Goal: Task Accomplishment & Management: Use online tool/utility

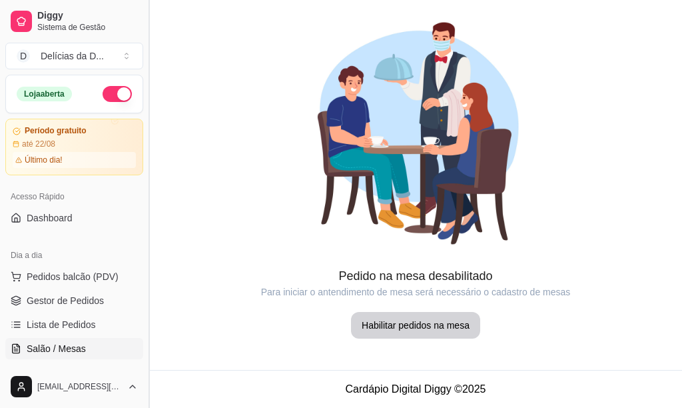
click at [147, 359] on button "Toggle Sidebar" at bounding box center [148, 204] width 11 height 408
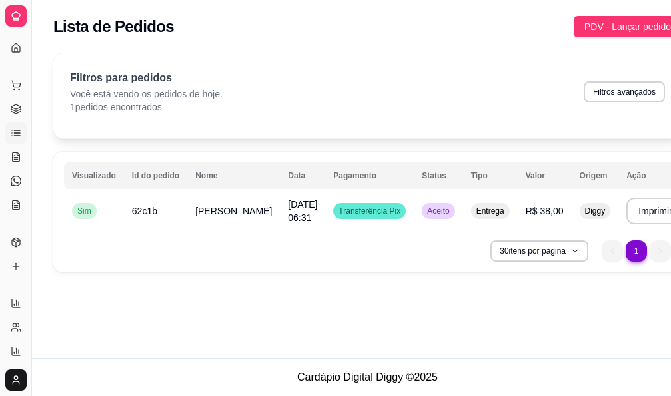
drag, startPoint x: 31, startPoint y: 252, endPoint x: 53, endPoint y: 254, distance: 22.7
click at [53, 254] on div "Diggy Sistema de Gestão D Delícias da D ... Loja aberta Período gratuito até 22…" at bounding box center [335, 198] width 671 height 396
drag, startPoint x: 35, startPoint y: 254, endPoint x: 43, endPoint y: 254, distance: 8.7
click at [43, 254] on div "Diggy Sistema de Gestão D Delícias da D ... Loja aberta Período gratuito até 22…" at bounding box center [335, 198] width 671 height 396
click at [35, 251] on button "Toggle Sidebar" at bounding box center [31, 198] width 11 height 396
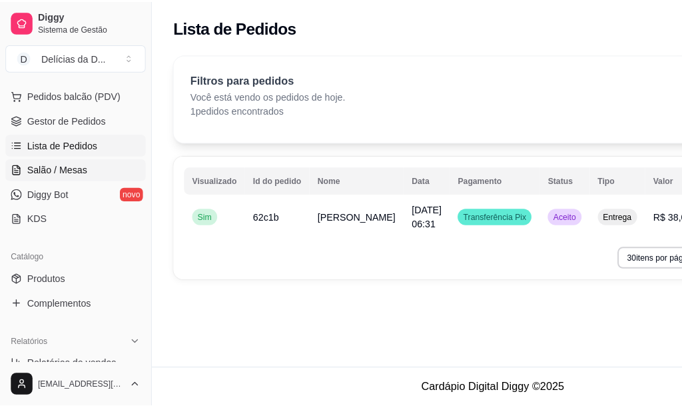
scroll to position [200, 0]
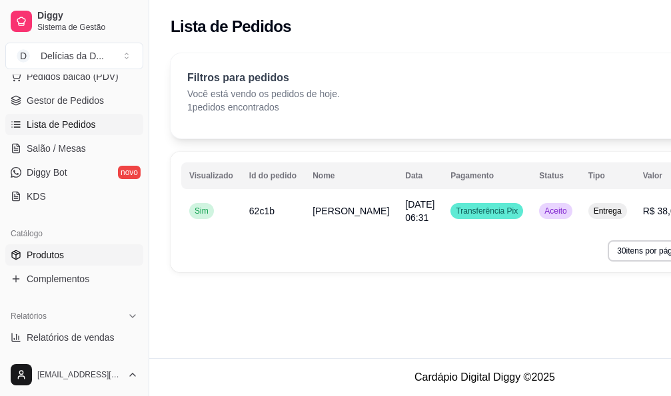
click at [68, 252] on link "Produtos" at bounding box center [74, 255] width 138 height 21
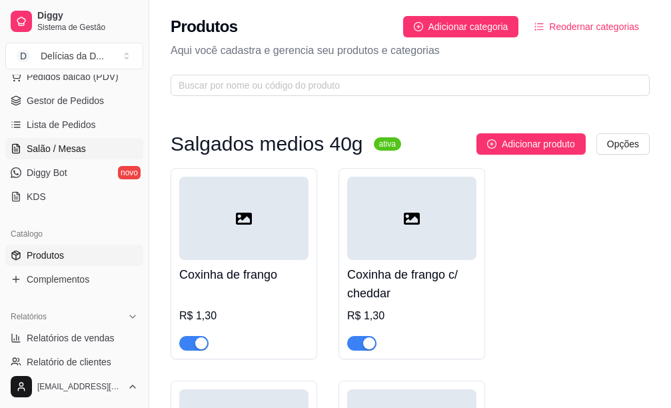
click at [63, 151] on span "Salão / Mesas" at bounding box center [56, 148] width 59 height 13
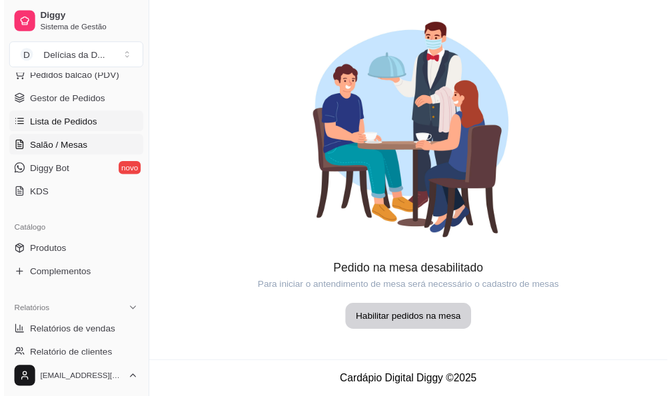
scroll to position [133, 0]
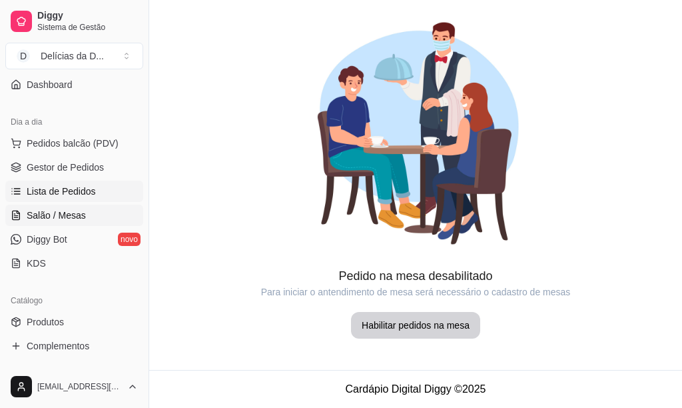
click at [64, 192] on span "Lista de Pedidos" at bounding box center [61, 191] width 69 height 13
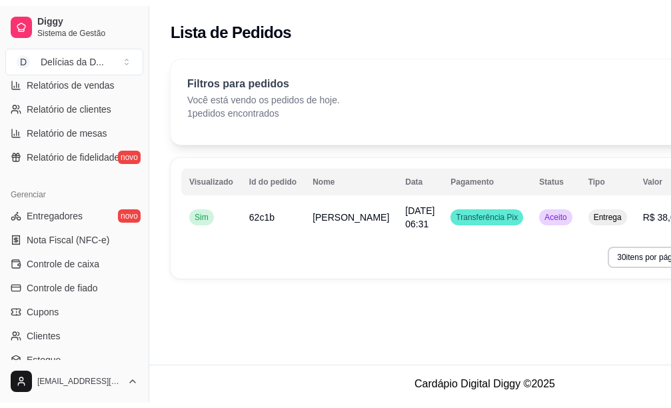
scroll to position [466, 0]
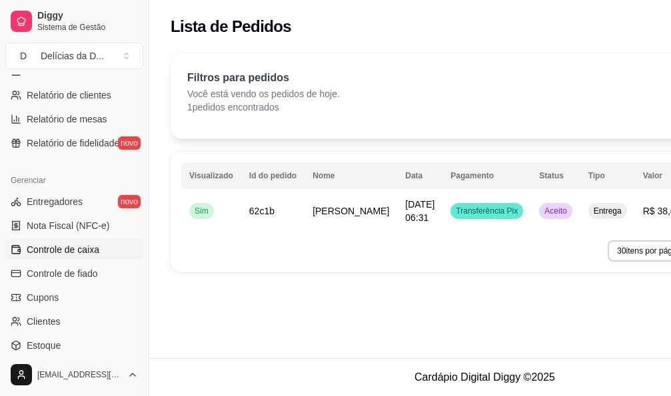
click at [69, 248] on span "Controle de caixa" at bounding box center [63, 249] width 73 height 13
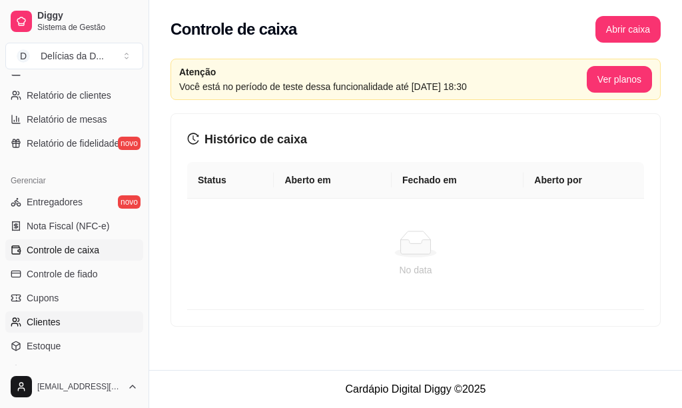
click at [71, 322] on link "Clientes" at bounding box center [74, 321] width 138 height 21
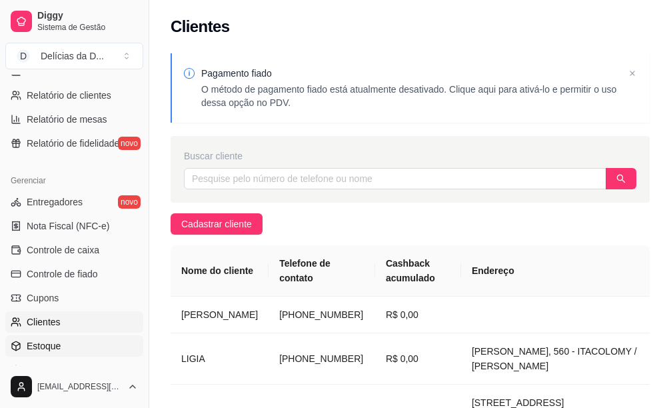
click at [83, 344] on link "Estoque" at bounding box center [74, 345] width 138 height 21
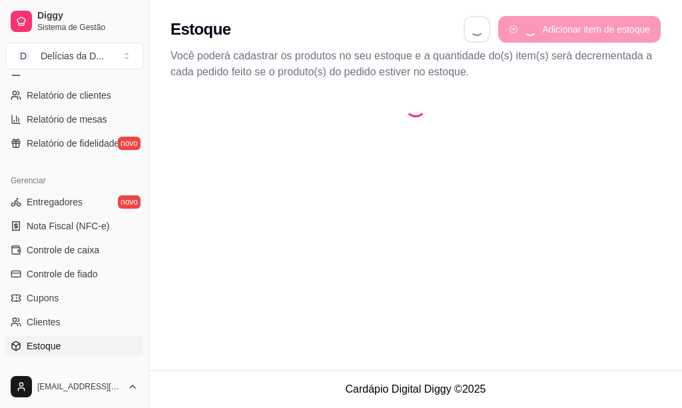
select select "QUANTITY_ORDER"
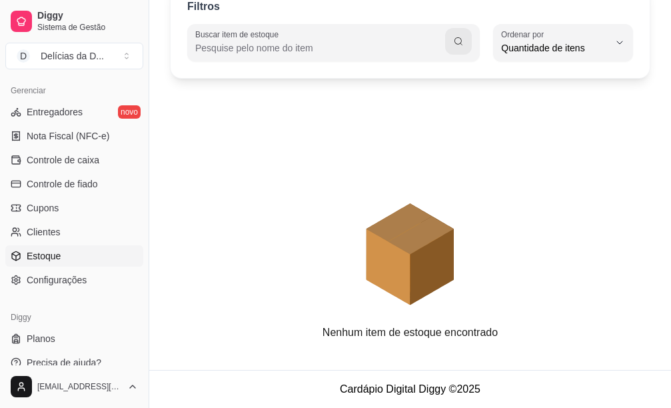
scroll to position [570, 0]
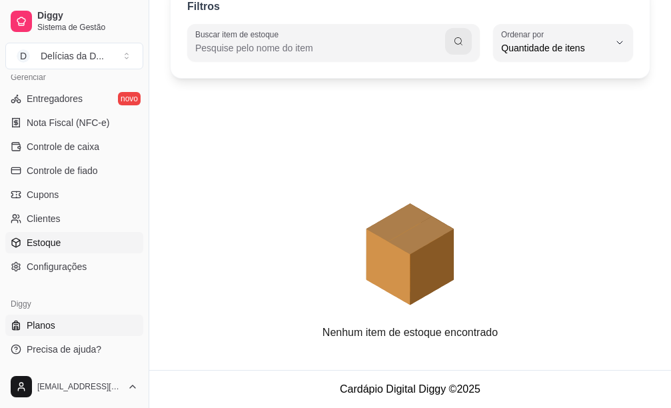
click at [59, 330] on link "Planos" at bounding box center [74, 324] width 138 height 21
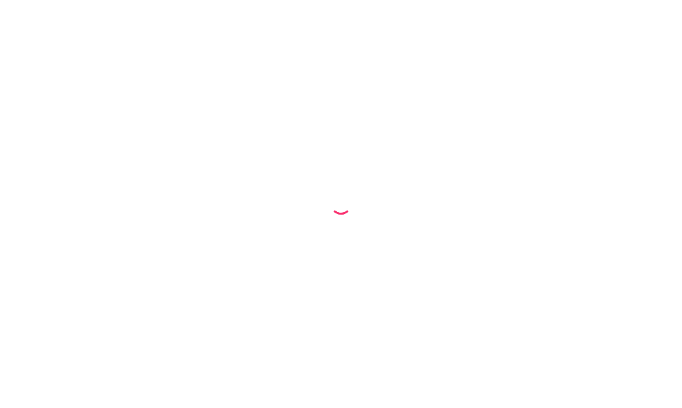
select select "QUANTITY_ORDER"
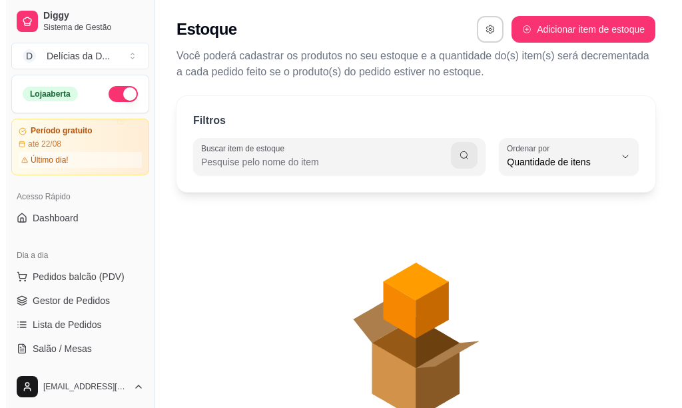
scroll to position [13, 0]
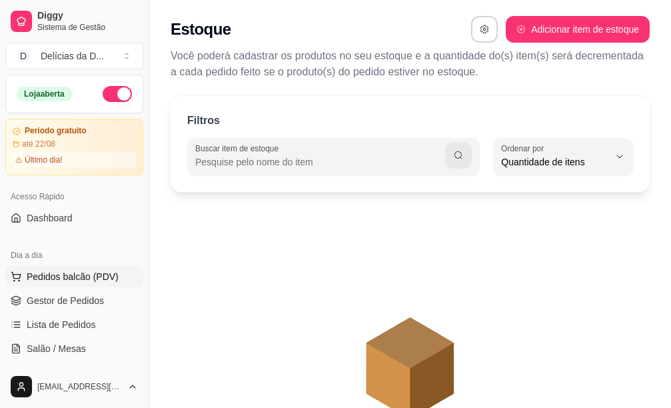
click at [58, 273] on span "Pedidos balcão (PDV)" at bounding box center [73, 276] width 92 height 13
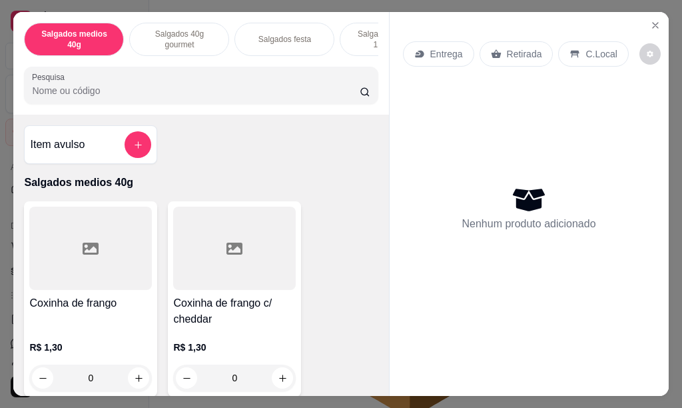
click at [365, 33] on p "Salgados grandes 150/180g" at bounding box center [389, 39] width 77 height 21
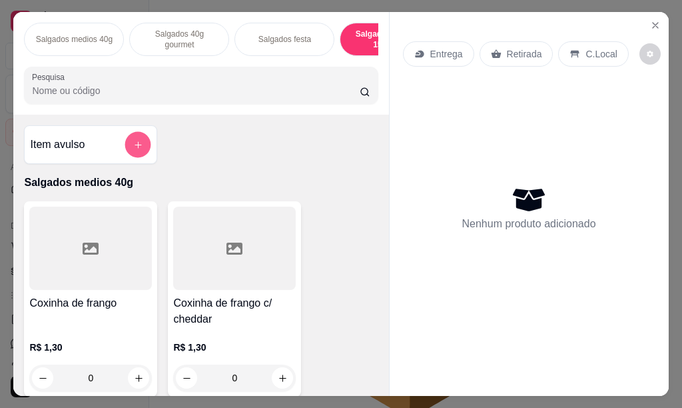
click at [131, 158] on button "add-separate-item" at bounding box center [138, 145] width 26 height 26
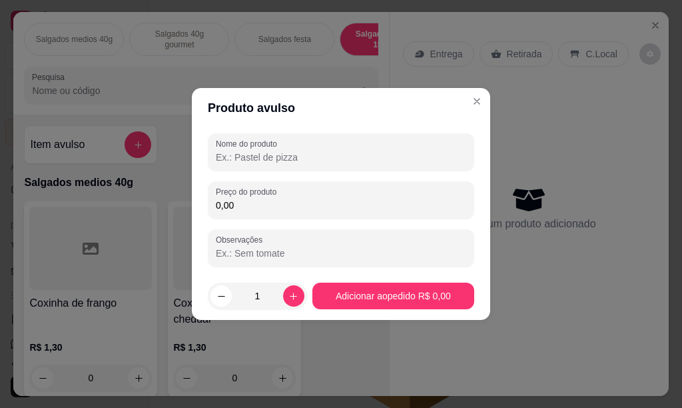
click at [273, 158] on input "Nome do produto" at bounding box center [341, 157] width 251 height 13
type input "c"
type input "COXINHA FRENGO [STREET_ADDRESS]"
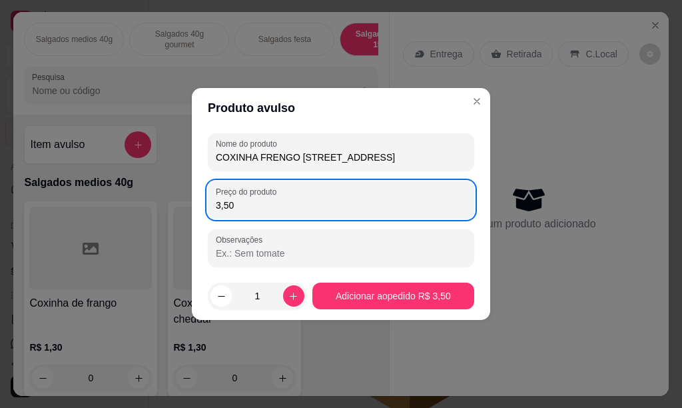
type input "3,50"
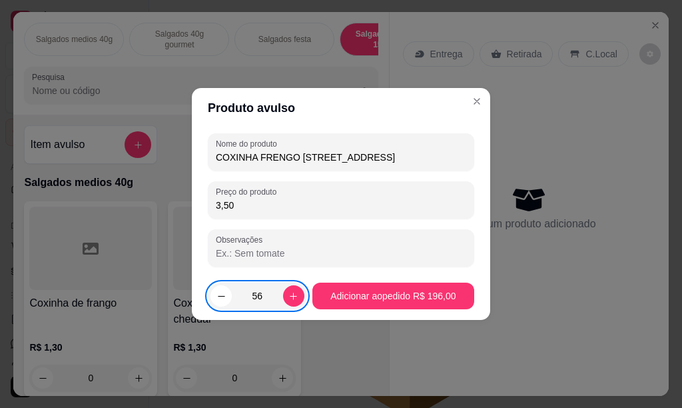
type input "5"
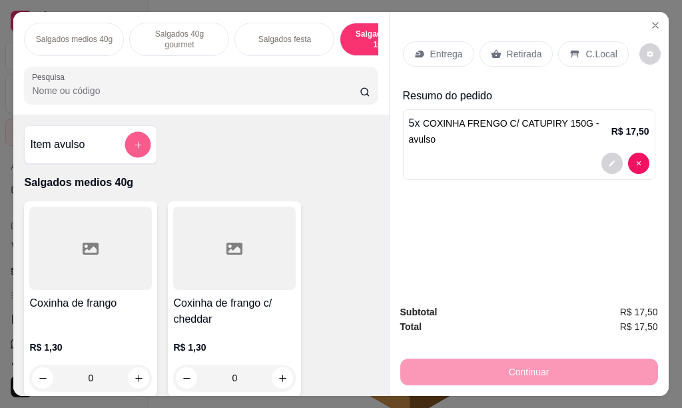
click at [133, 149] on icon "add-separate-item" at bounding box center [138, 145] width 10 height 10
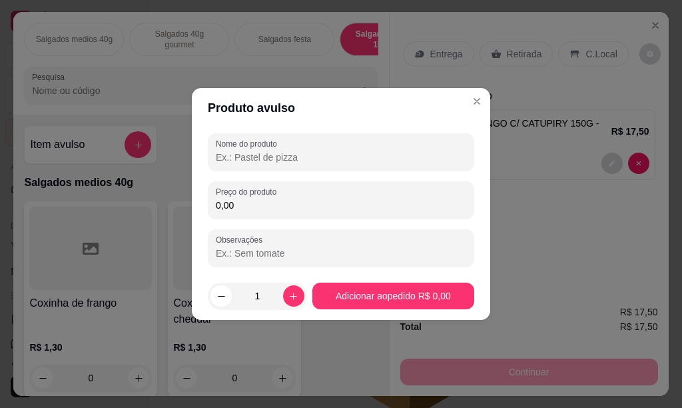
click at [273, 153] on input "Nome do produto" at bounding box center [341, 157] width 251 height 13
type input "COXINHA FRANGO"
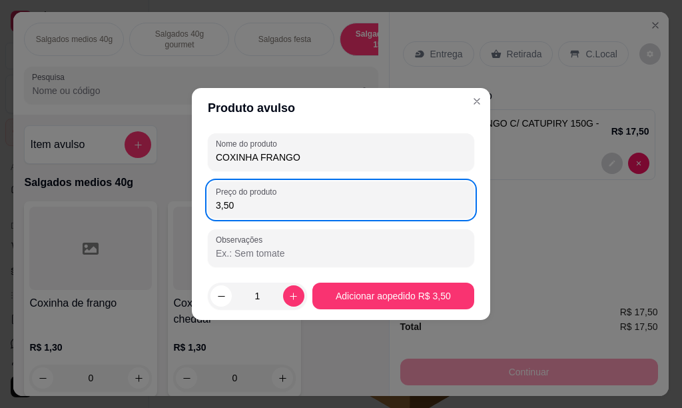
type input "3,50"
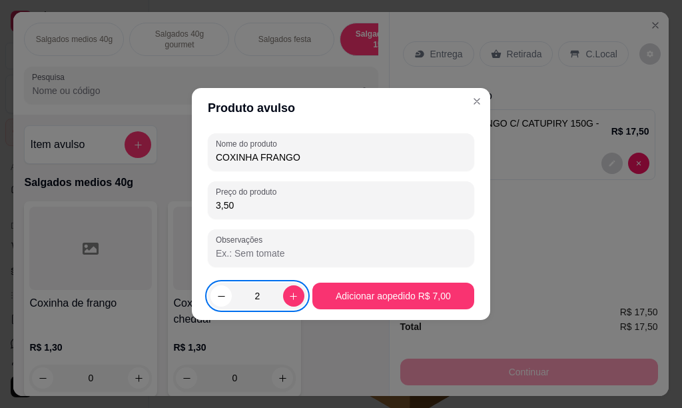
type input "2"
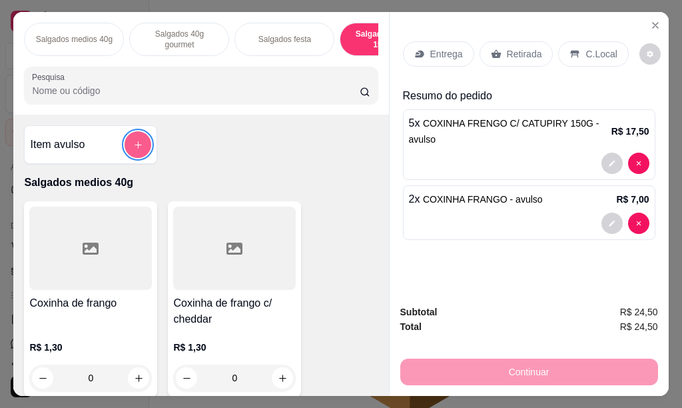
click at [135, 149] on icon "add-separate-item" at bounding box center [138, 144] width 7 height 7
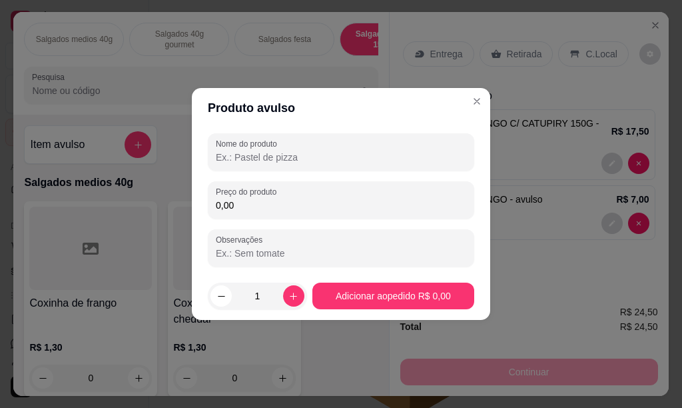
click at [297, 161] on input "Nome do produto" at bounding box center [341, 157] width 251 height 13
type input "COXINHA DE COSTELA C/ CREAM CHEESE 150G"
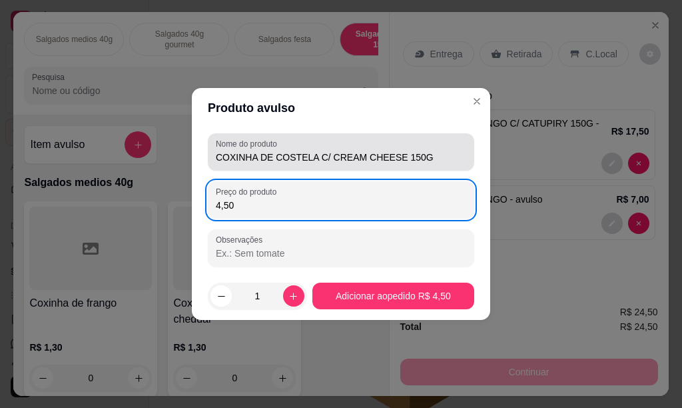
type input "4,50"
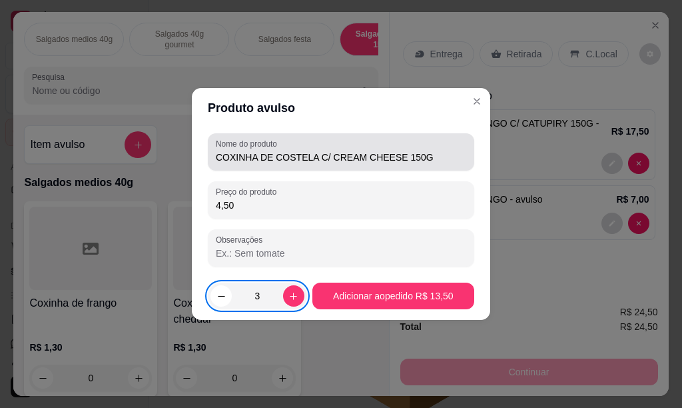
type input "3"
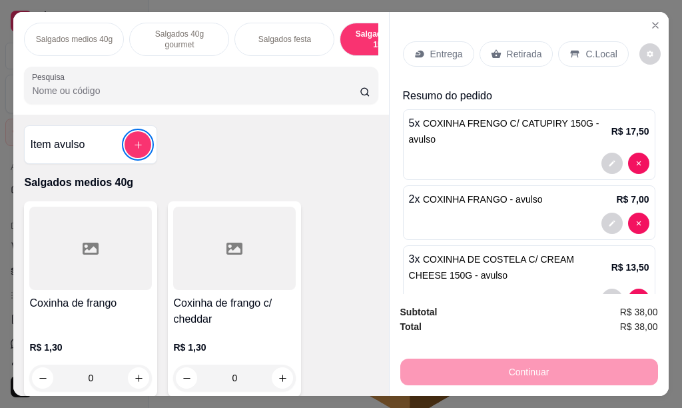
click at [492, 194] on span "COXINHA FRANGO - avulso" at bounding box center [483, 199] width 120 height 11
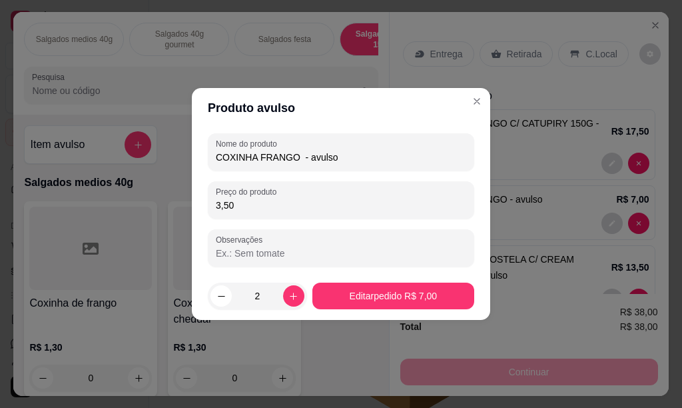
click at [299, 155] on input "COXINHA FRANGO - avulso" at bounding box center [341, 157] width 251 height 13
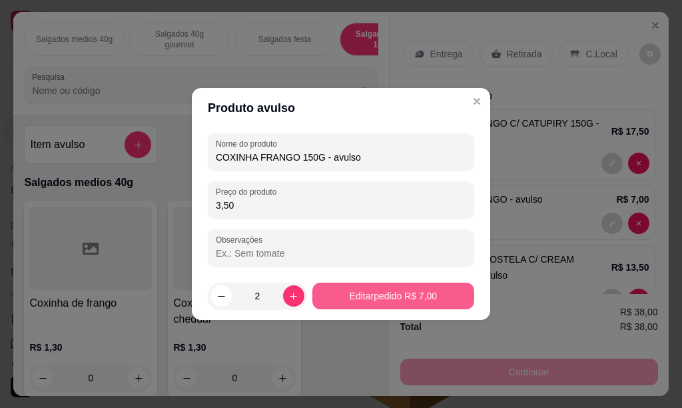
type input "COXINHA FRANGO 150G - avulso"
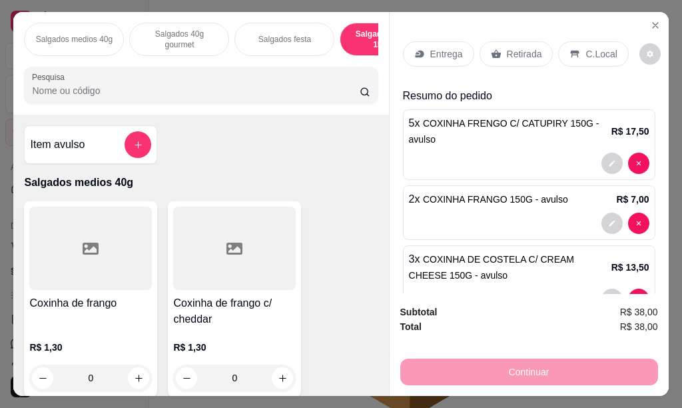
scroll to position [41, 0]
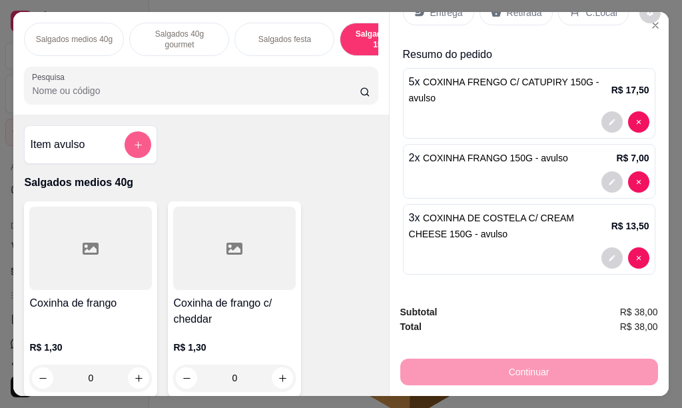
click at [133, 150] on icon "add-separate-item" at bounding box center [138, 145] width 10 height 10
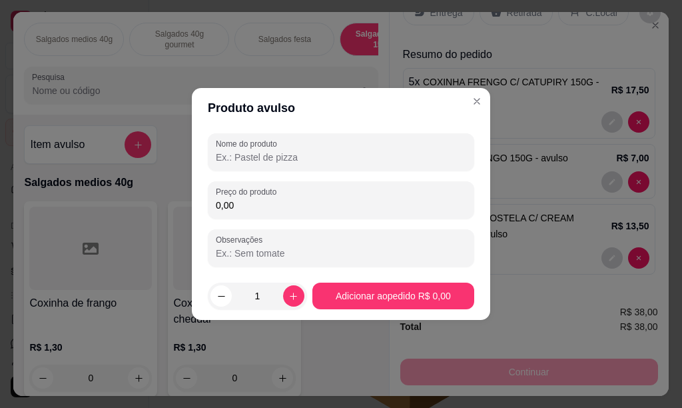
click at [296, 155] on input "Nome do produto" at bounding box center [341, 157] width 251 height 13
click at [346, 154] on input "EMPANADO DE SALSICHA" at bounding box center [341, 157] width 251 height 13
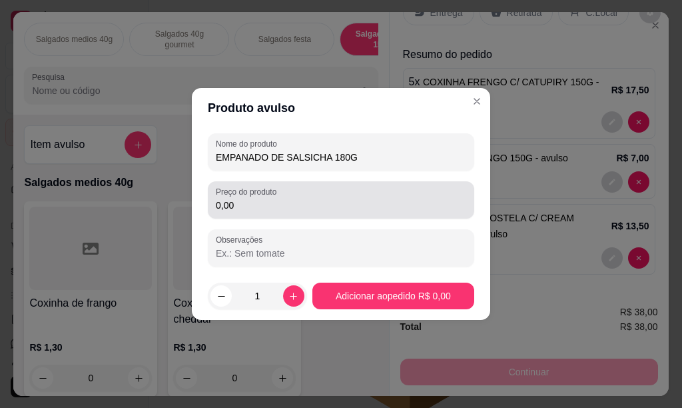
type input "EMPANADO DE SALSICHA 180G"
click at [274, 210] on input "0,00" at bounding box center [341, 205] width 251 height 13
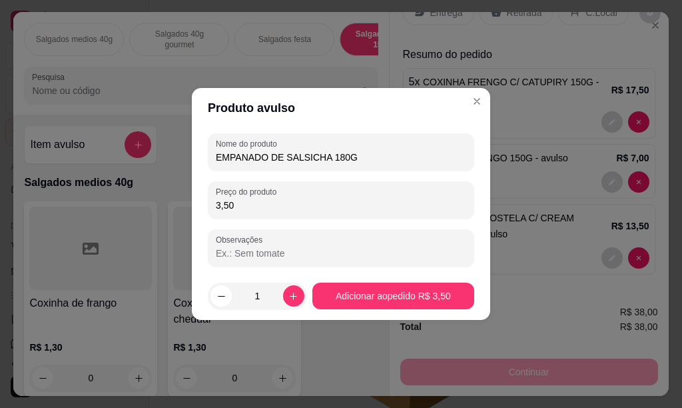
type input "3,50"
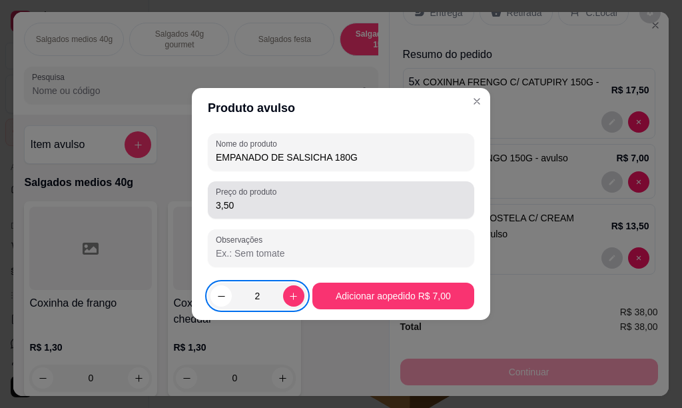
type input "2"
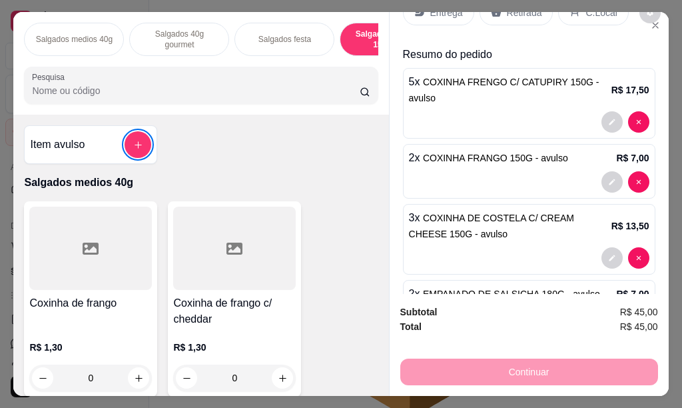
scroll to position [0, 0]
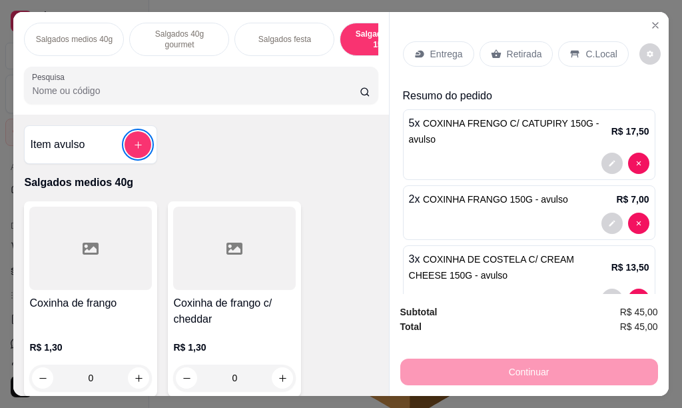
click at [442, 51] on p "Entrega" at bounding box center [446, 53] width 33 height 13
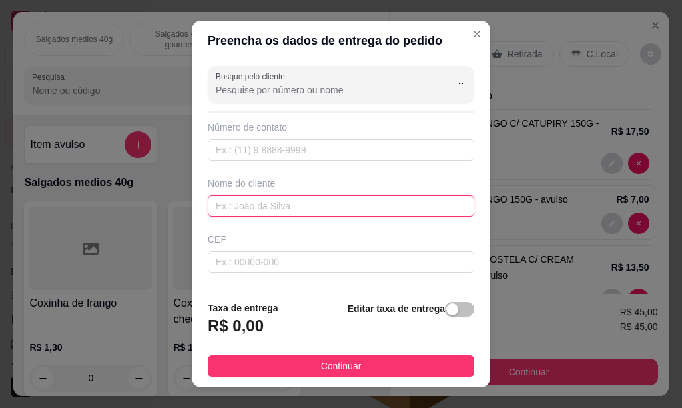
click at [253, 209] on input "text" at bounding box center [341, 205] width 267 height 21
type input "[PERSON_NAME] CON. LEONCIO"
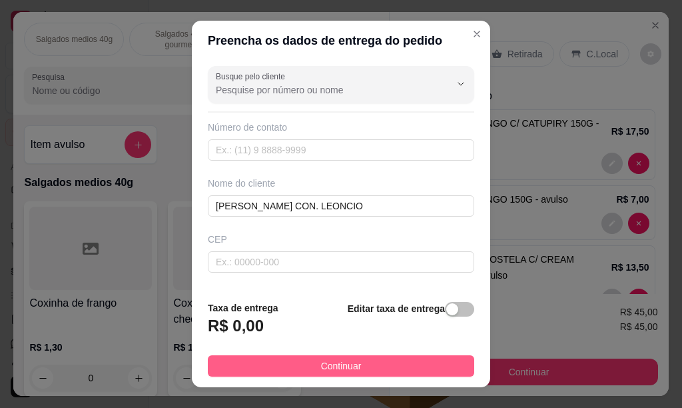
click at [346, 366] on span "Continuar" at bounding box center [341, 365] width 41 height 15
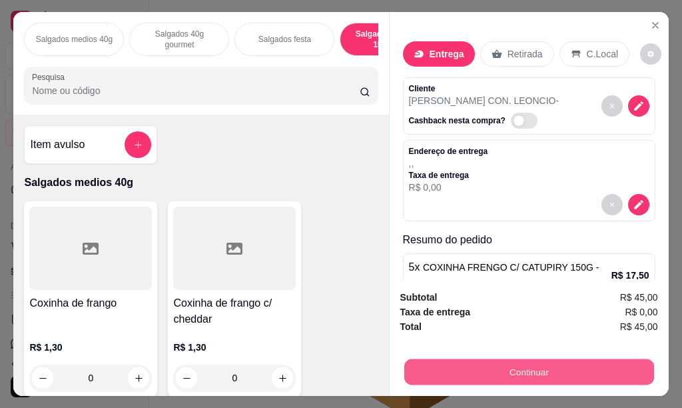
click at [547, 362] on button "Continuar" at bounding box center [529, 371] width 250 height 26
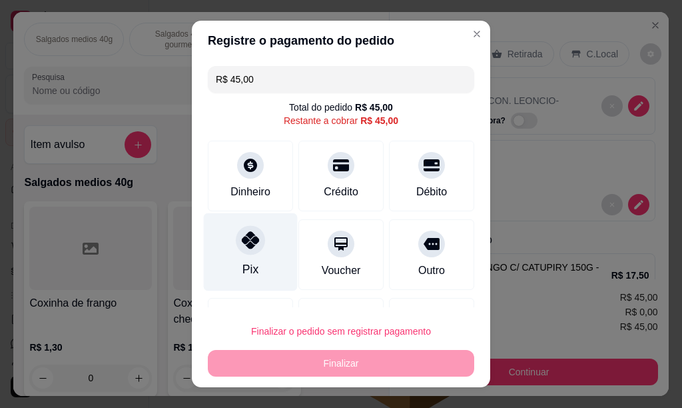
click at [242, 247] on icon at bounding box center [250, 239] width 17 height 17
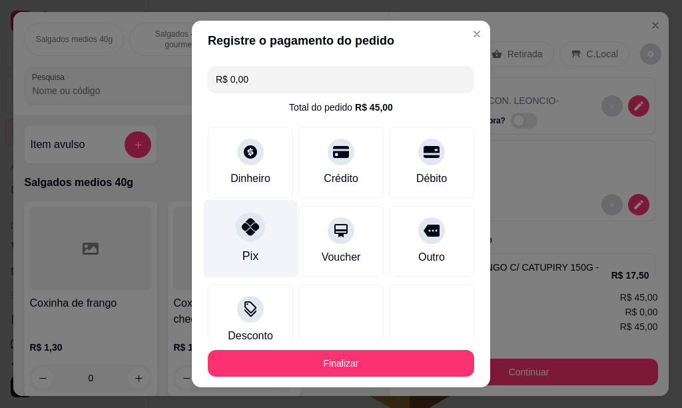
type input "R$ 0,00"
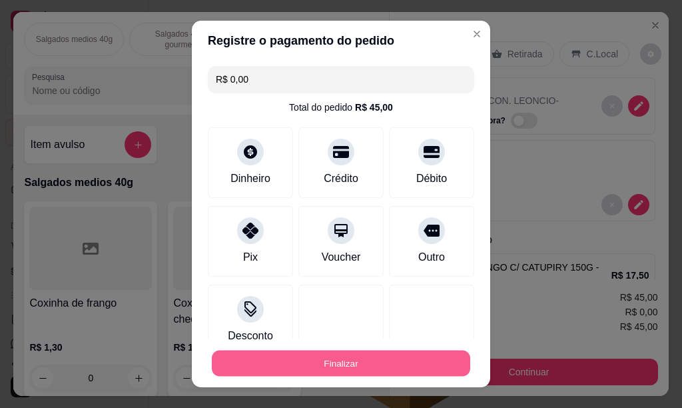
click at [367, 368] on button "Finalizar" at bounding box center [341, 363] width 259 height 26
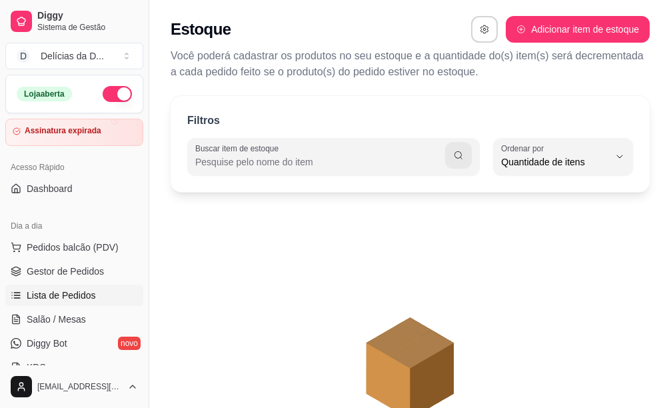
click at [82, 291] on span "Lista de Pedidos" at bounding box center [61, 294] width 69 height 13
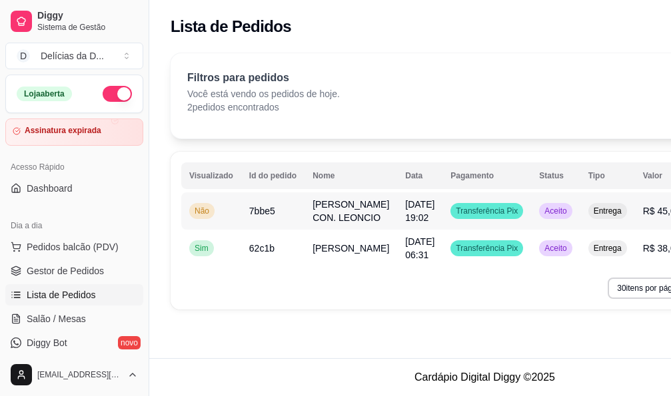
click at [324, 209] on span "[PERSON_NAME] CON. LEONCIO" at bounding box center [350, 211] width 77 height 24
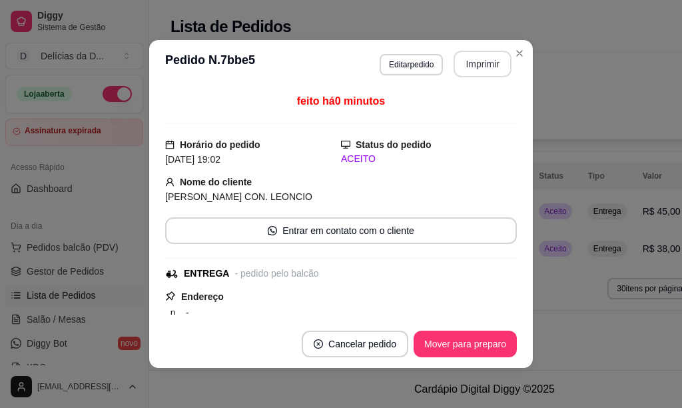
click at [476, 69] on button "Imprimir" at bounding box center [483, 64] width 58 height 27
click at [481, 70] on button "Imprimir" at bounding box center [483, 64] width 58 height 27
